Goal: Transaction & Acquisition: Purchase product/service

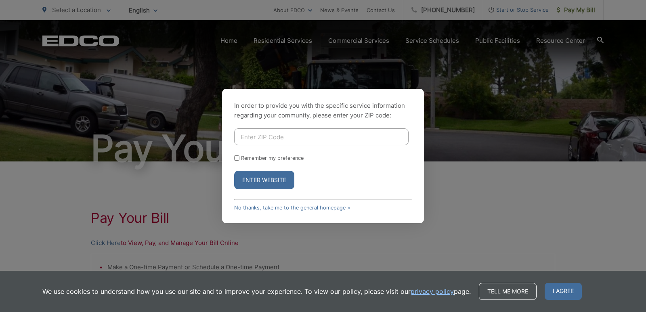
click at [266, 178] on button "Enter Website" at bounding box center [264, 180] width 60 height 19
click at [274, 136] on input "Enter ZIP Code" at bounding box center [321, 136] width 174 height 17
type input "92082"
click at [270, 178] on button "Enter Website" at bounding box center [264, 180] width 60 height 19
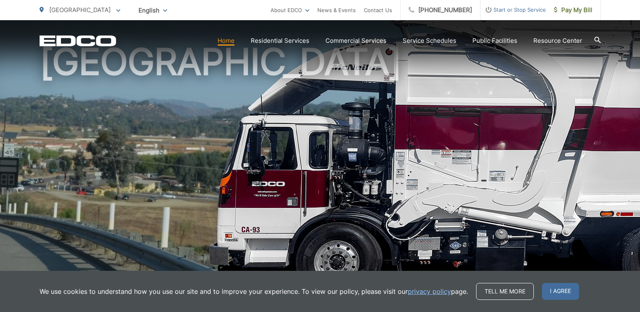
scroll to position [99, 0]
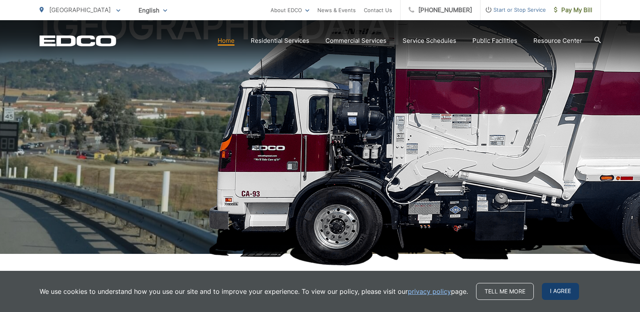
click at [560, 287] on span "I agree" at bounding box center [560, 291] width 37 height 17
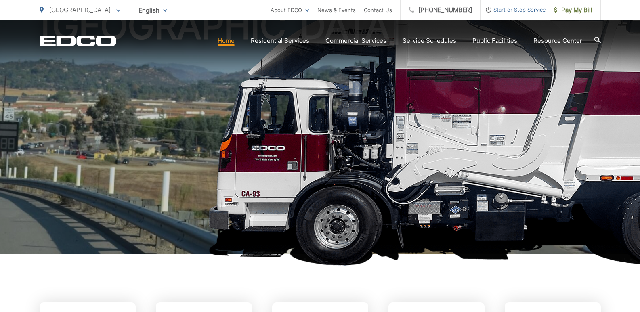
scroll to position [0, 0]
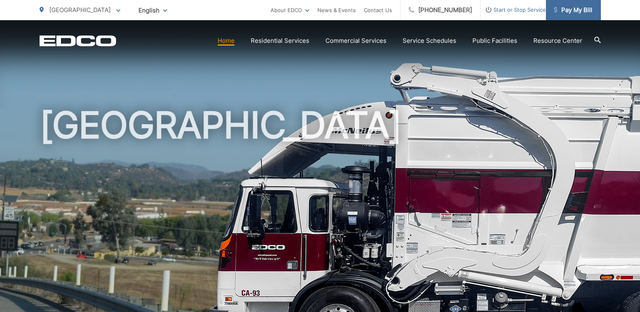
click at [576, 9] on span "Pay My Bill" at bounding box center [573, 10] width 38 height 10
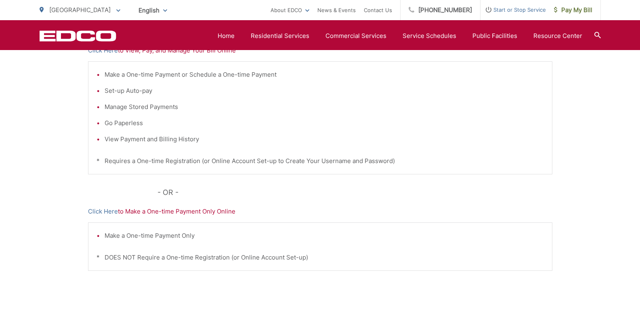
scroll to position [195, 0]
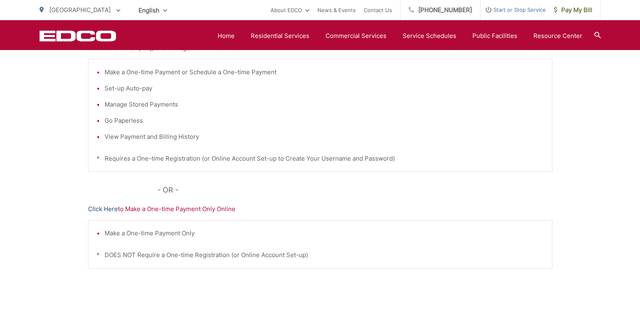
click at [107, 208] on link "Click Here" at bounding box center [103, 209] width 30 height 10
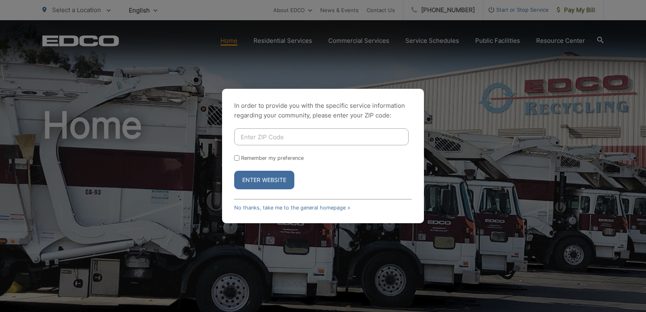
click at [317, 136] on input "Enter ZIP Code" at bounding box center [321, 136] width 174 height 17
type input "92082"
click at [270, 177] on button "Enter Website" at bounding box center [264, 180] width 60 height 19
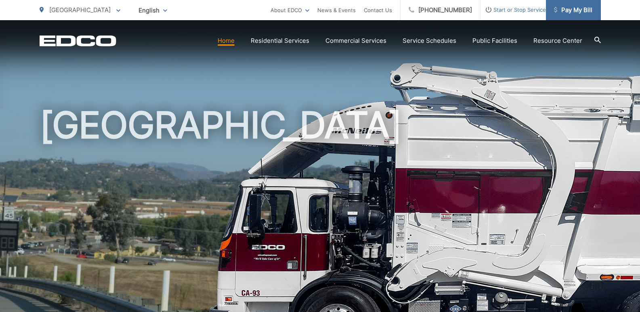
click at [573, 13] on span "Pay My Bill" at bounding box center [573, 10] width 38 height 10
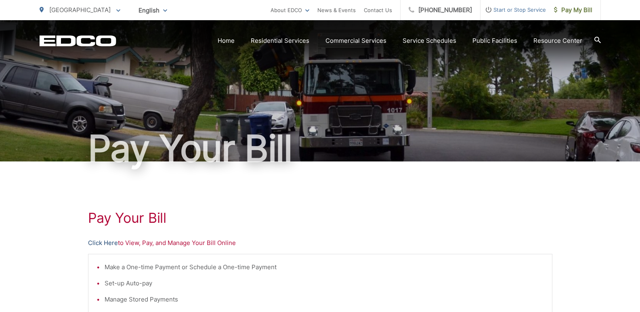
click at [100, 242] on link "Click Here" at bounding box center [103, 243] width 30 height 10
